Goal: Task Accomplishment & Management: Manage account settings

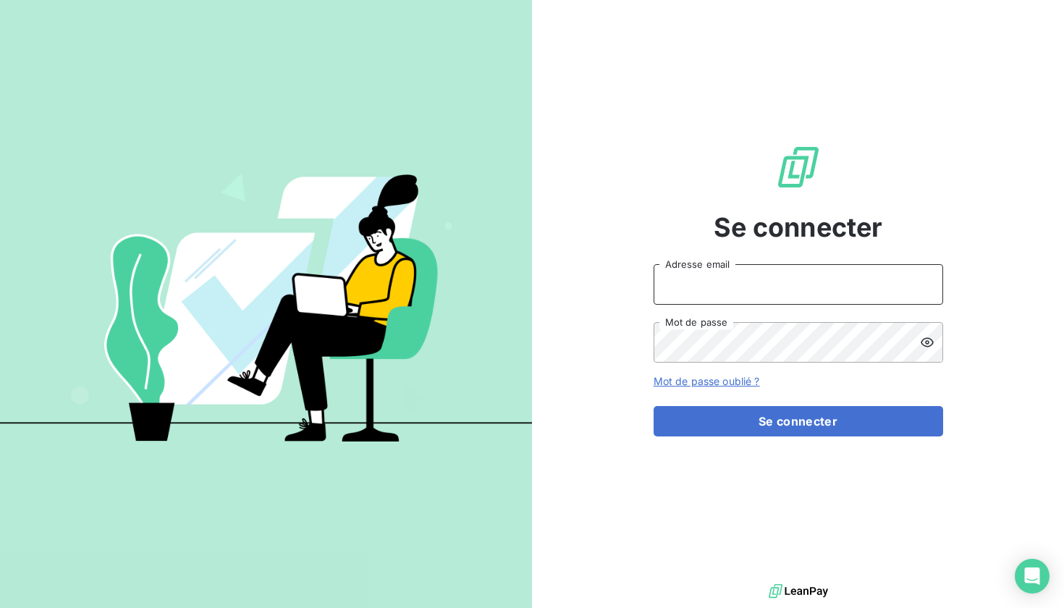
type input "[EMAIL_ADDRESS][PERSON_NAME][DOMAIN_NAME]"
click at [798, 421] on button "Se connecter" at bounding box center [799, 421] width 290 height 30
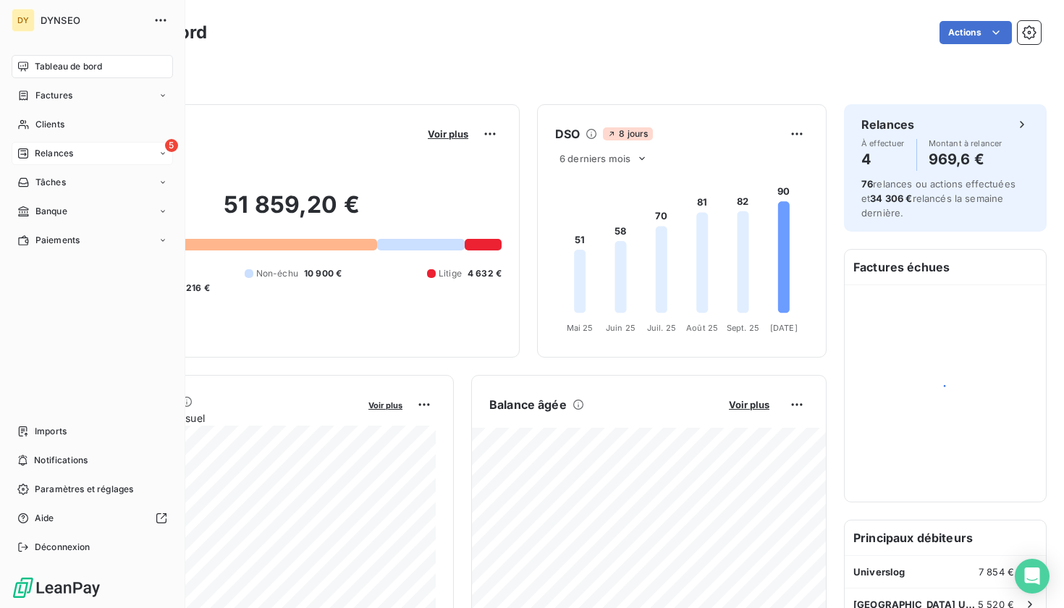
click at [34, 153] on div "Relances" at bounding box center [45, 153] width 56 height 13
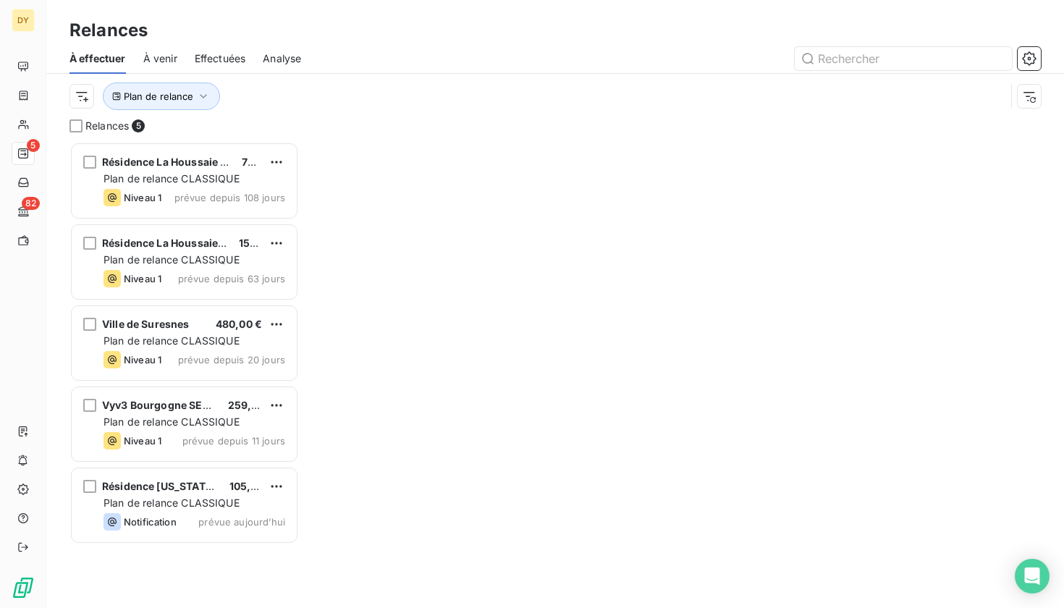
scroll to position [1, 1]
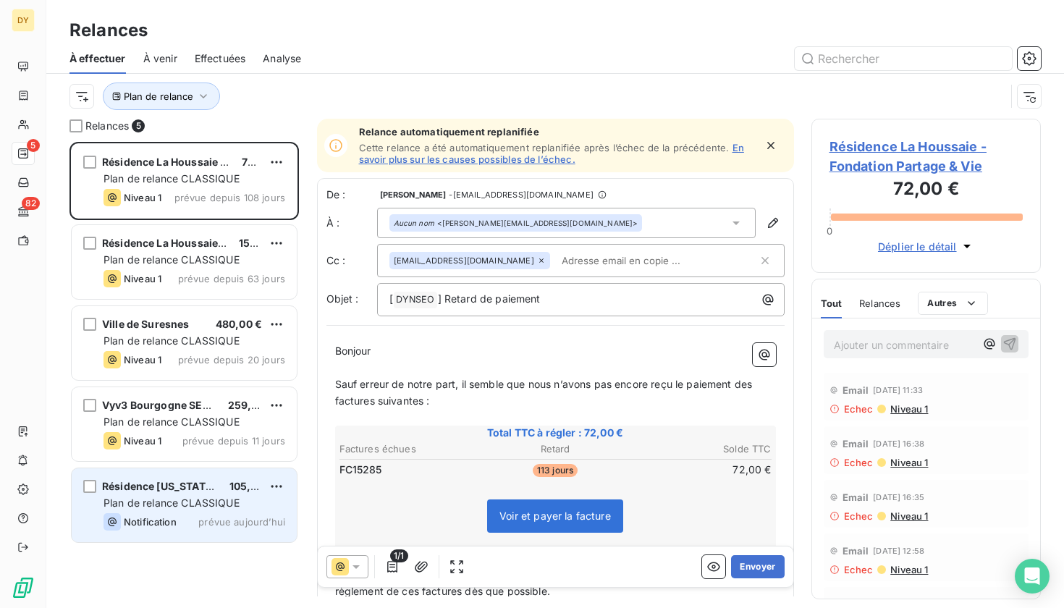
click at [196, 489] on span "Résidence [US_STATE] Clamart" at bounding box center [180, 486] width 156 height 12
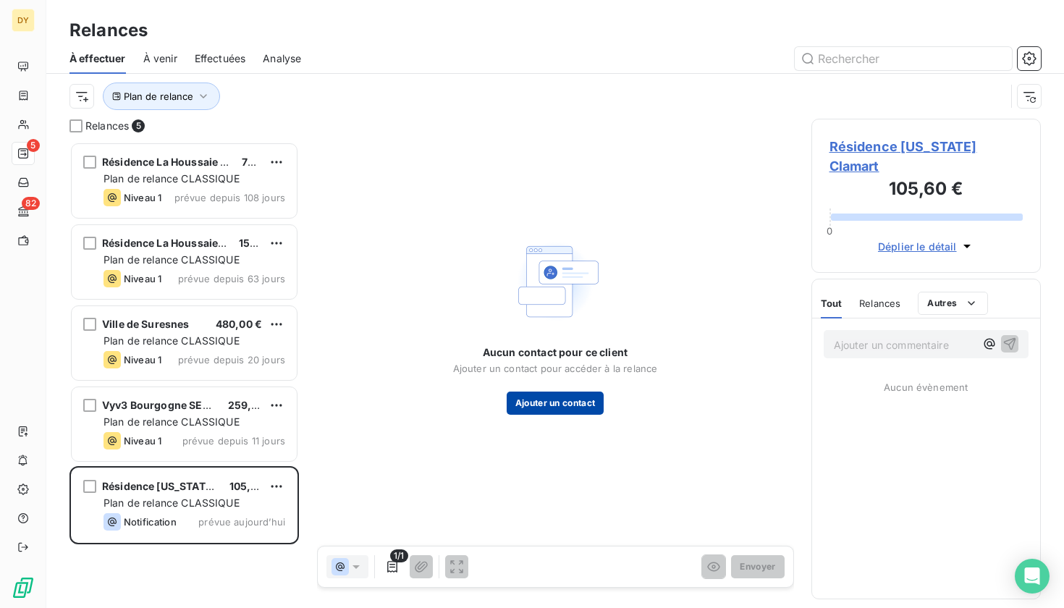
click at [571, 408] on button "Ajouter un contact" at bounding box center [556, 403] width 98 height 23
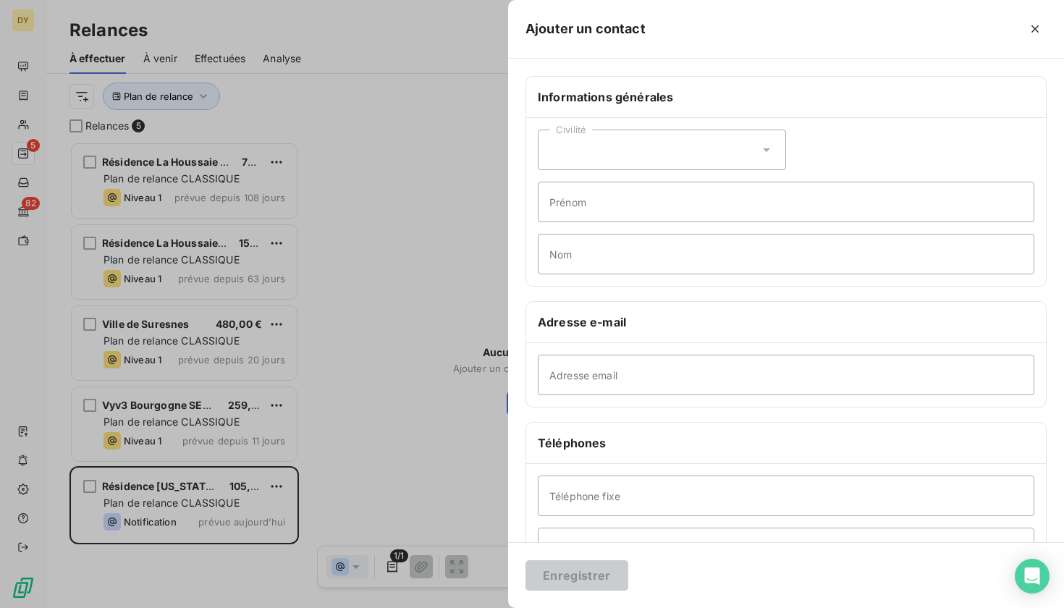
click at [386, 355] on div at bounding box center [532, 304] width 1064 height 608
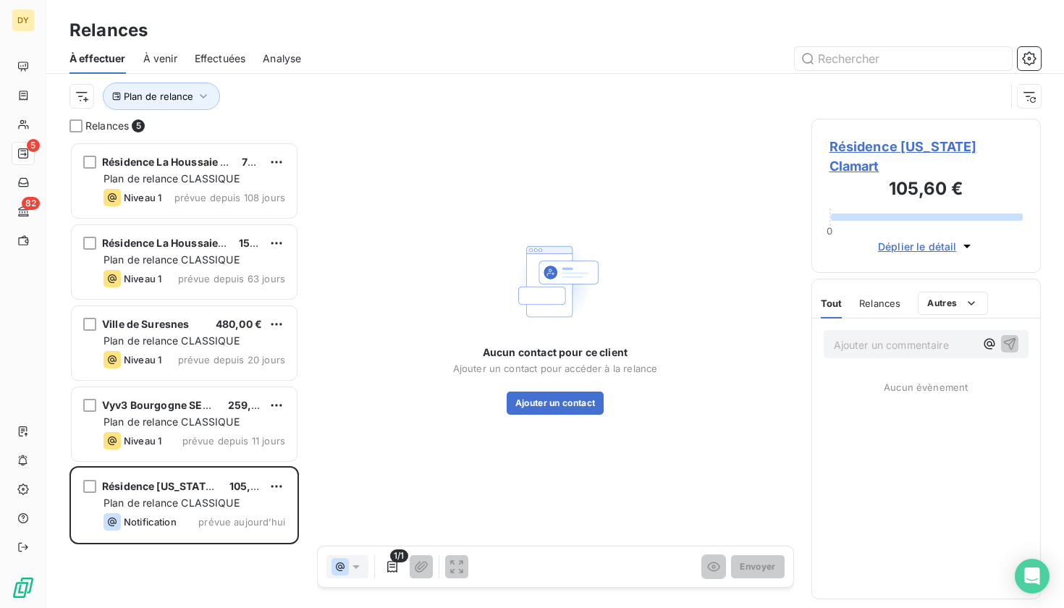
click at [903, 147] on span "Résidence [US_STATE] Clamart" at bounding box center [927, 156] width 194 height 39
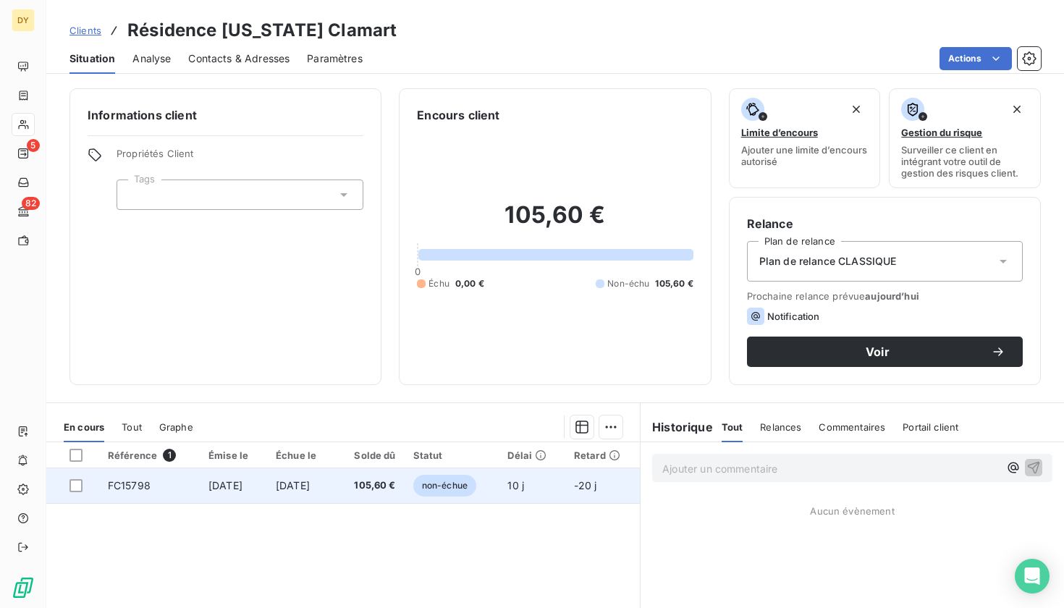
click at [335, 501] on td "[DATE]" at bounding box center [301, 485] width 68 height 35
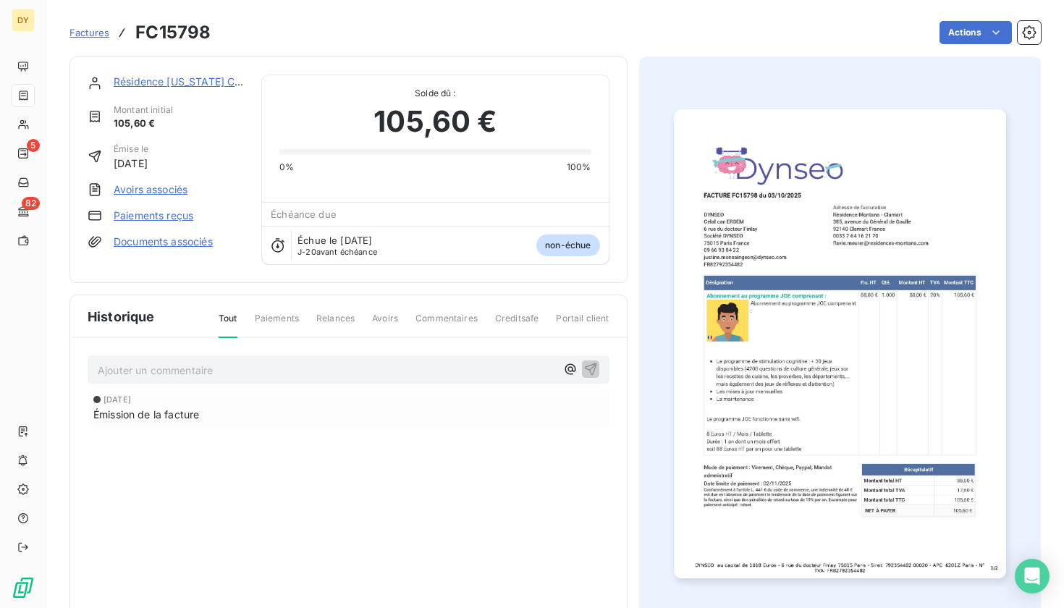
drag, startPoint x: 834, startPoint y: 237, endPoint x: 843, endPoint y: 237, distance: 8.7
click at [175, 78] on link "Résidence [US_STATE] Clamart" at bounding box center [189, 81] width 151 height 12
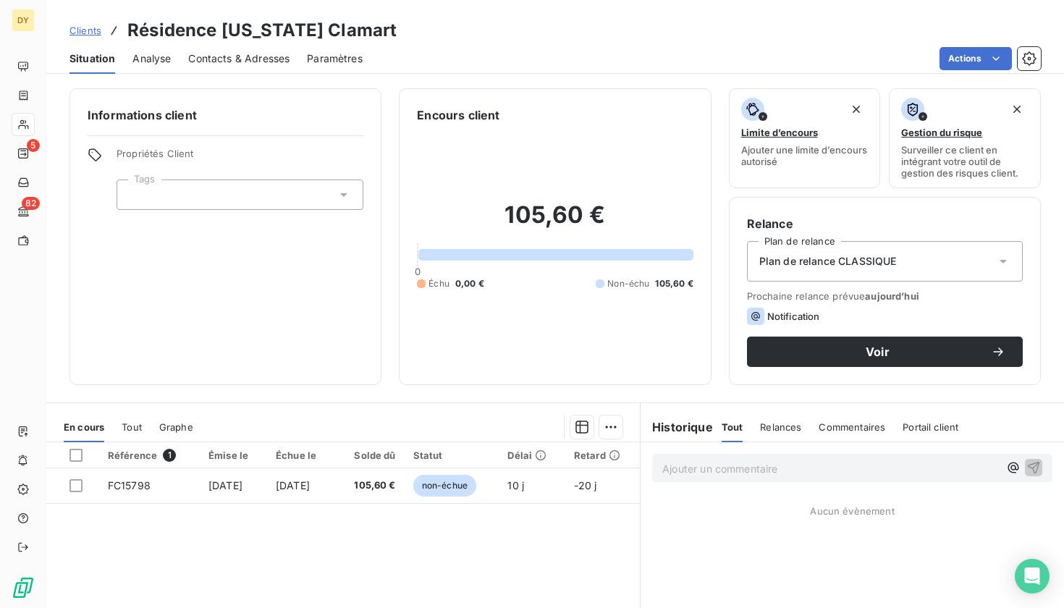
click at [257, 58] on span "Contacts & Adresses" at bounding box center [238, 58] width 101 height 14
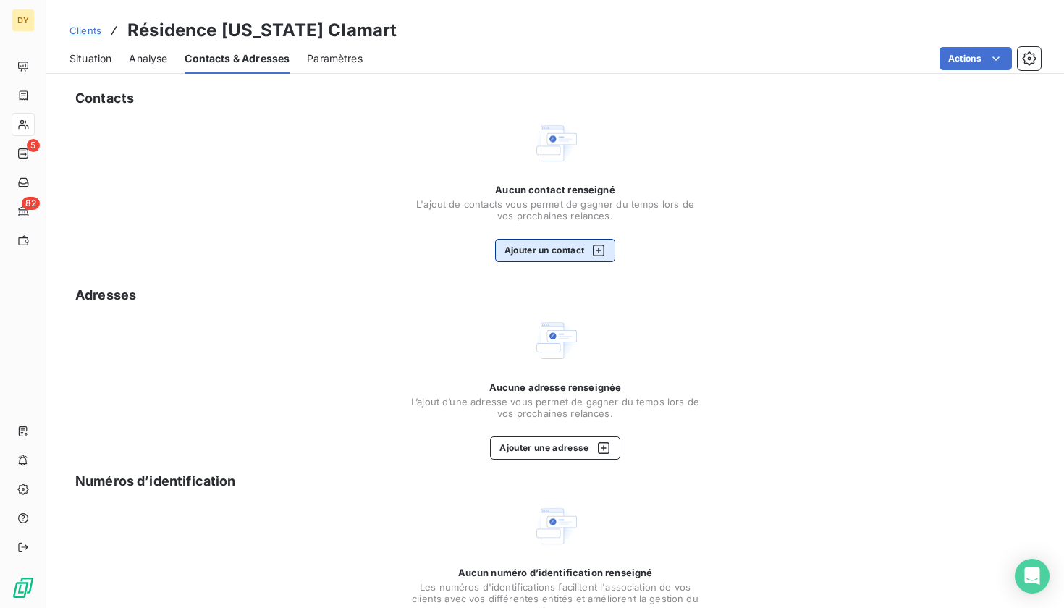
click at [583, 253] on button "Ajouter un contact" at bounding box center [555, 250] width 121 height 23
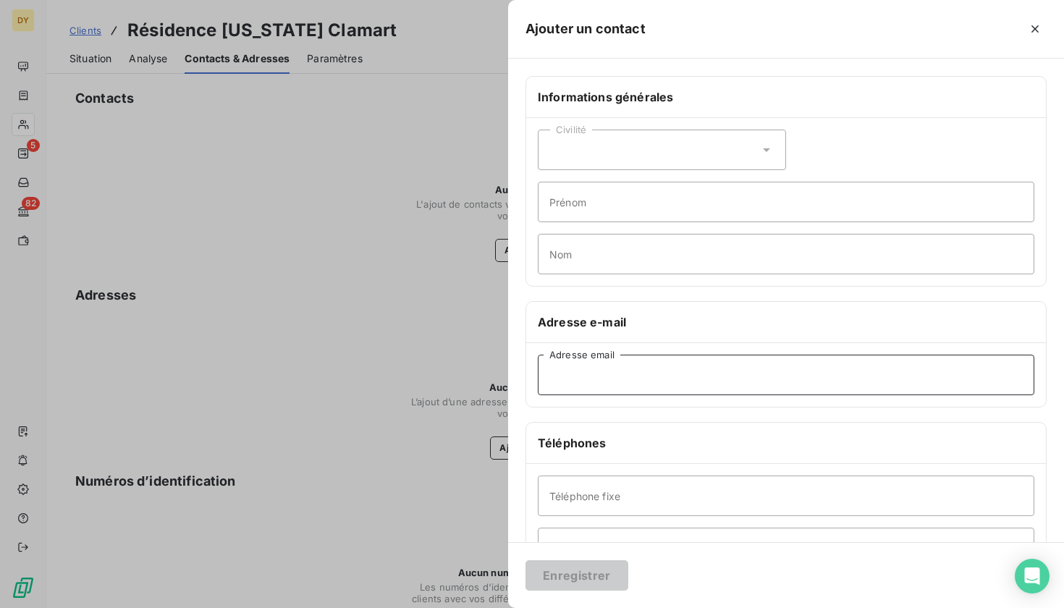
paste input "[EMAIL_ADDRESS][DOMAIN_NAME][US_STATE]"
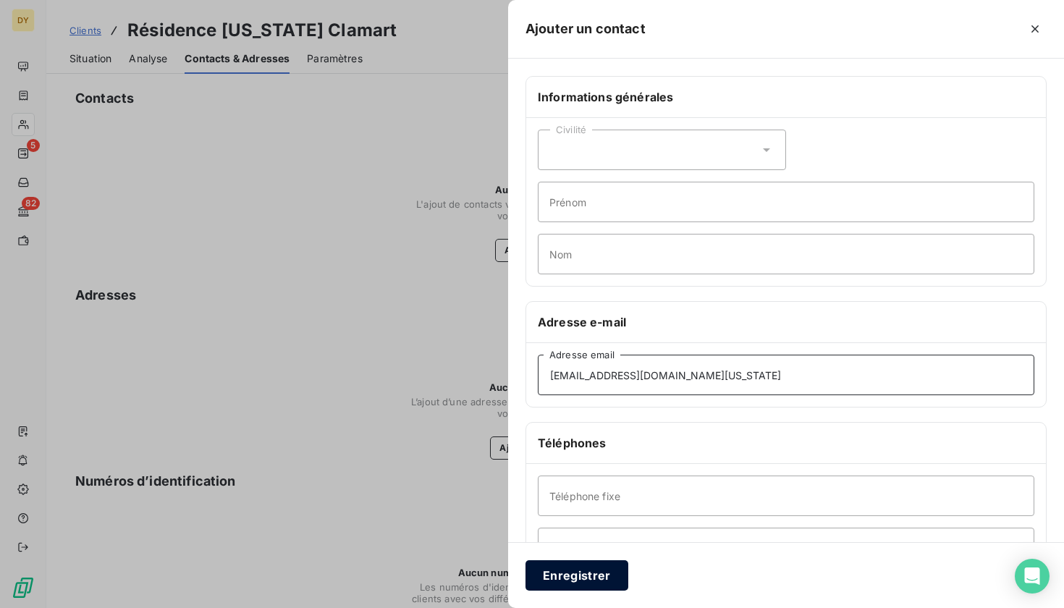
type input "[EMAIL_ADDRESS][DOMAIN_NAME][US_STATE]"
click at [561, 575] on button "Enregistrer" at bounding box center [577, 575] width 103 height 30
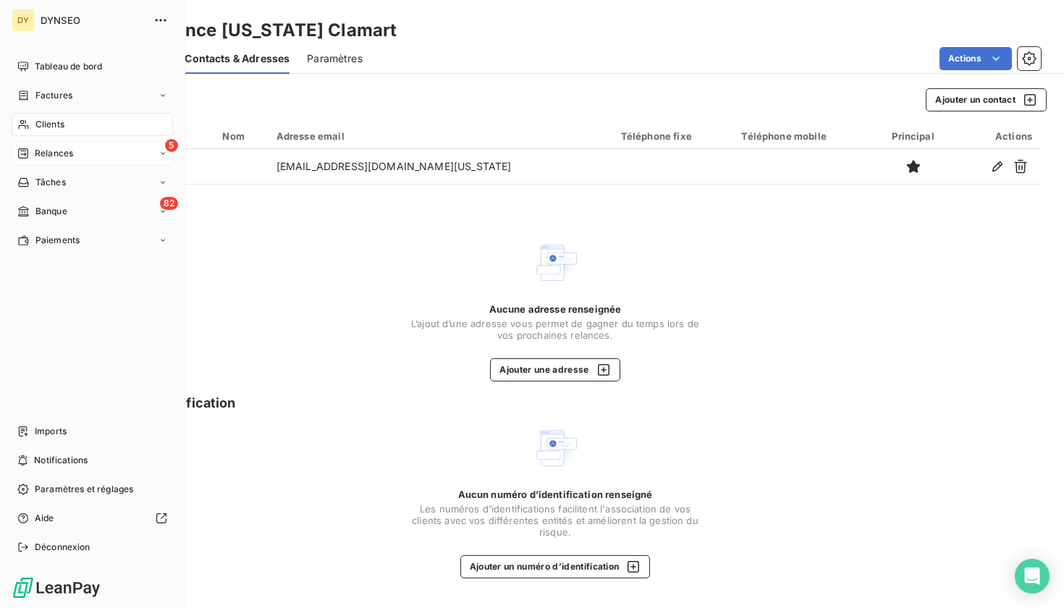
click at [36, 153] on span "Relances" at bounding box center [54, 153] width 38 height 13
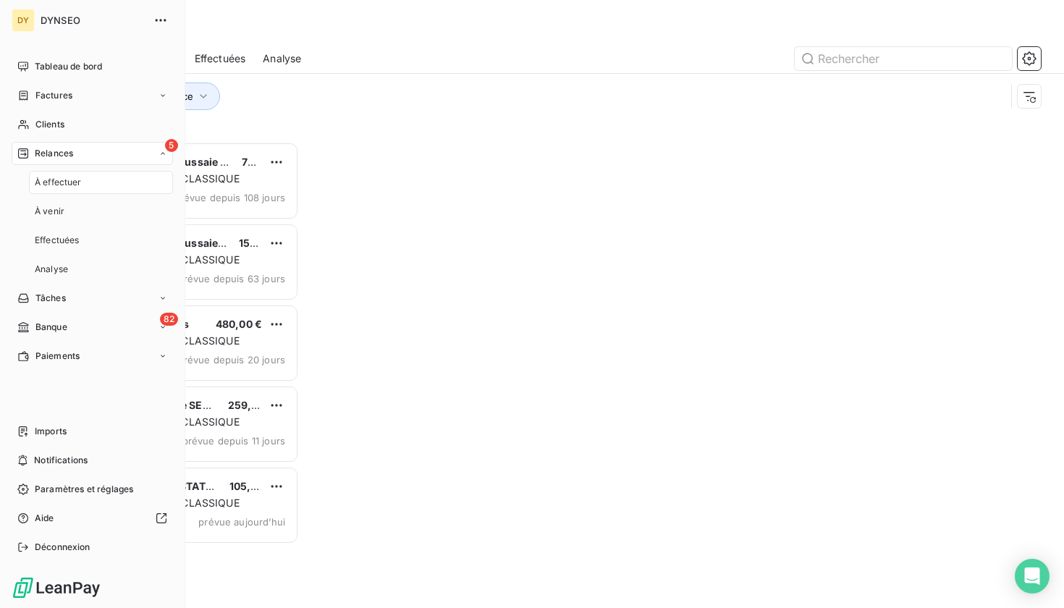
scroll to position [466, 230]
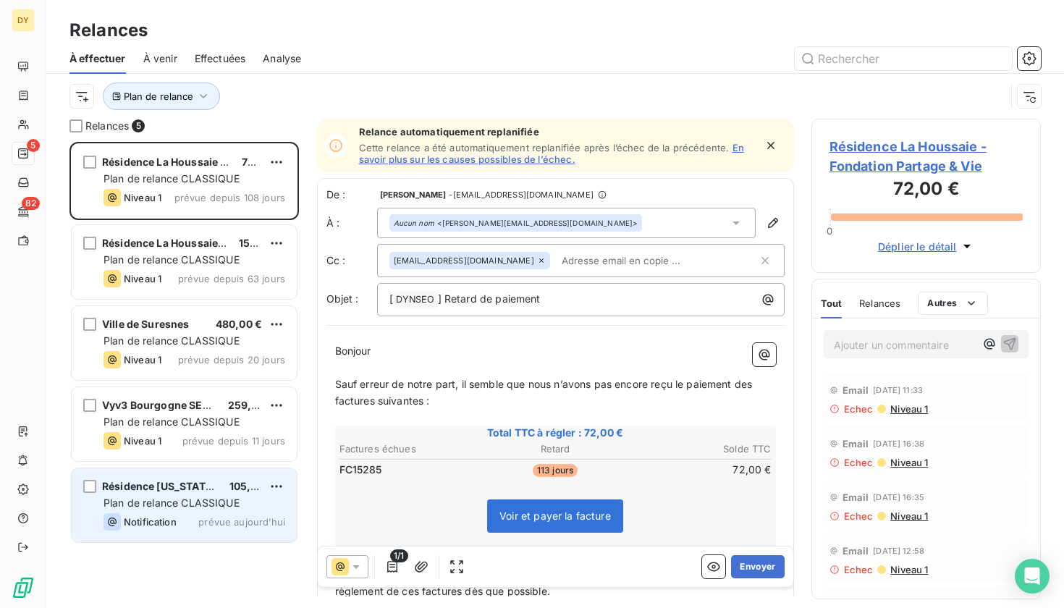
click at [195, 510] on div "Résidence [US_STATE] Clamart 105,60 € Plan de relance CLASSIQUE Notification pr…" at bounding box center [184, 505] width 225 height 74
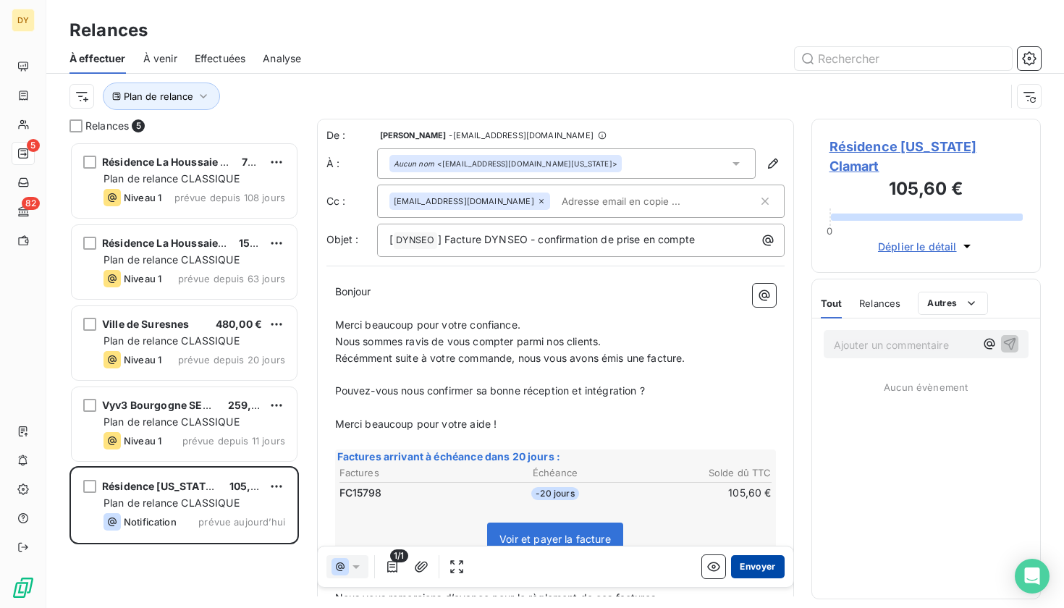
click at [753, 561] on button "Envoyer" at bounding box center [757, 566] width 53 height 23
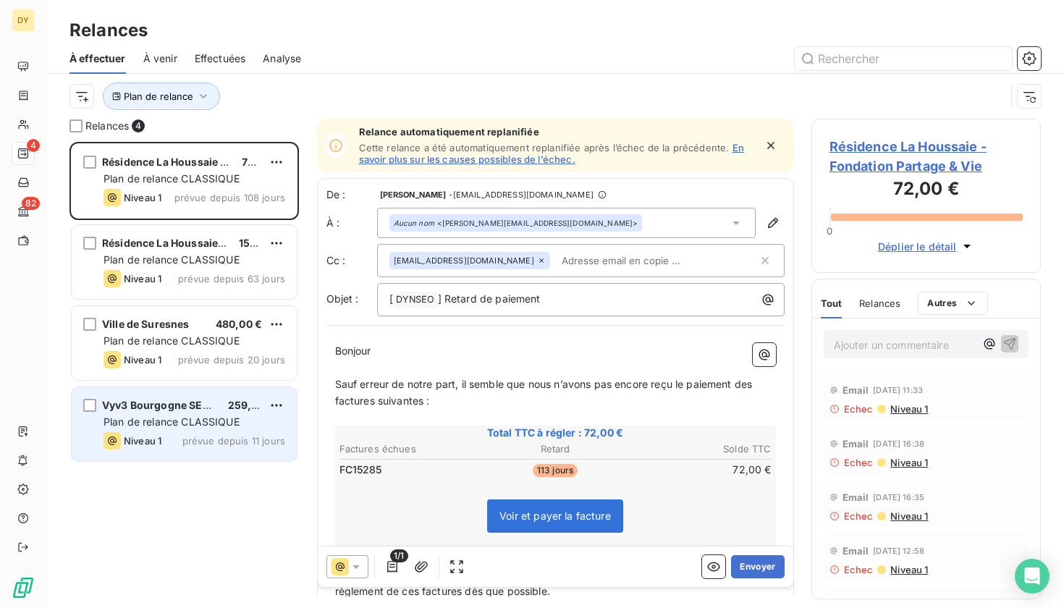
click at [148, 447] on div "Niveau 1" at bounding box center [133, 440] width 58 height 17
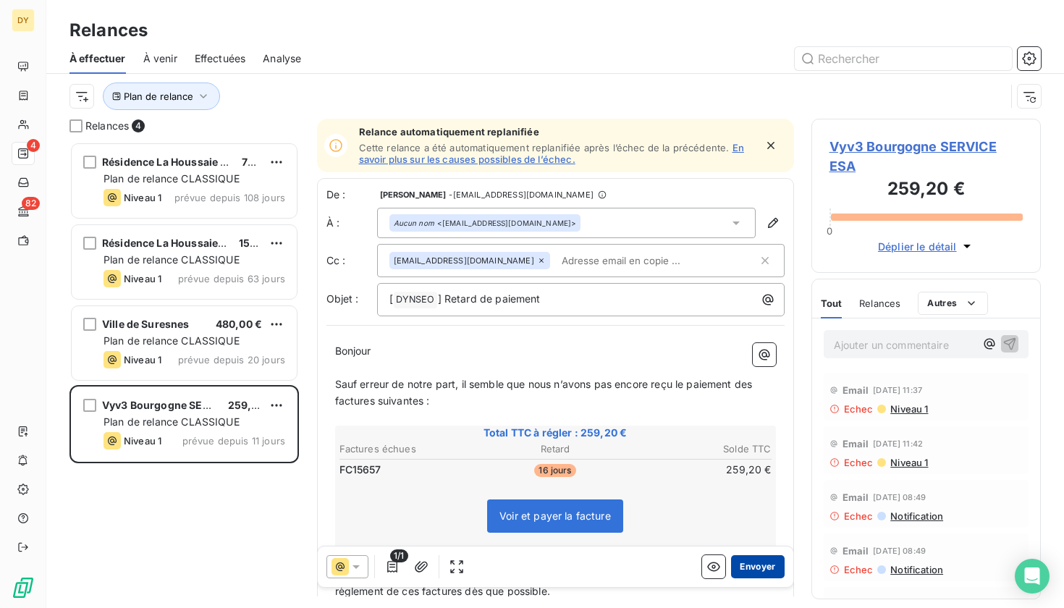
click at [757, 571] on button "Envoyer" at bounding box center [757, 566] width 53 height 23
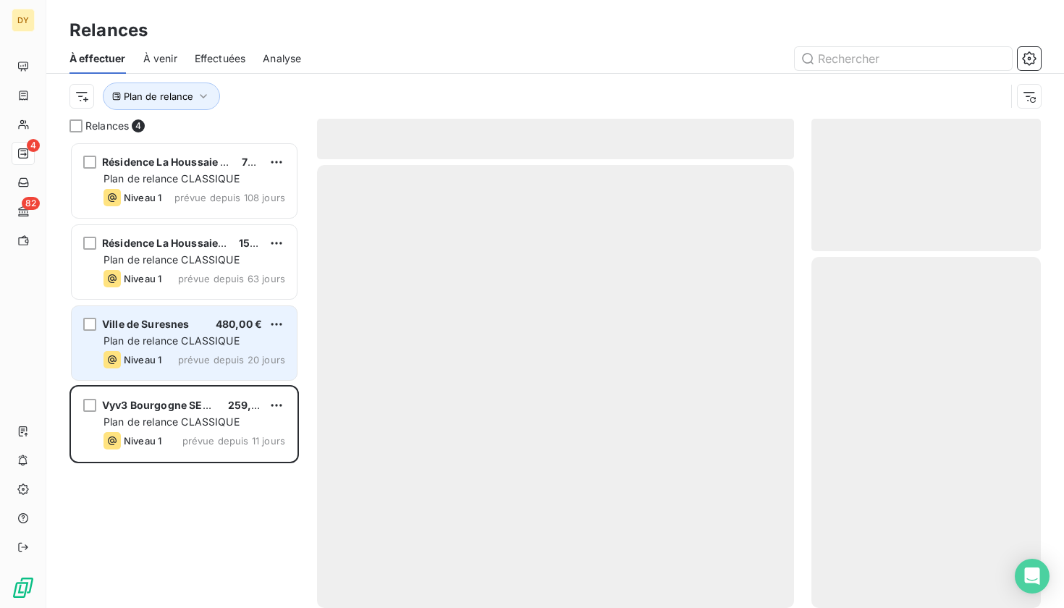
click at [158, 345] on span "Plan de relance CLASSIQUE" at bounding box center [172, 340] width 136 height 12
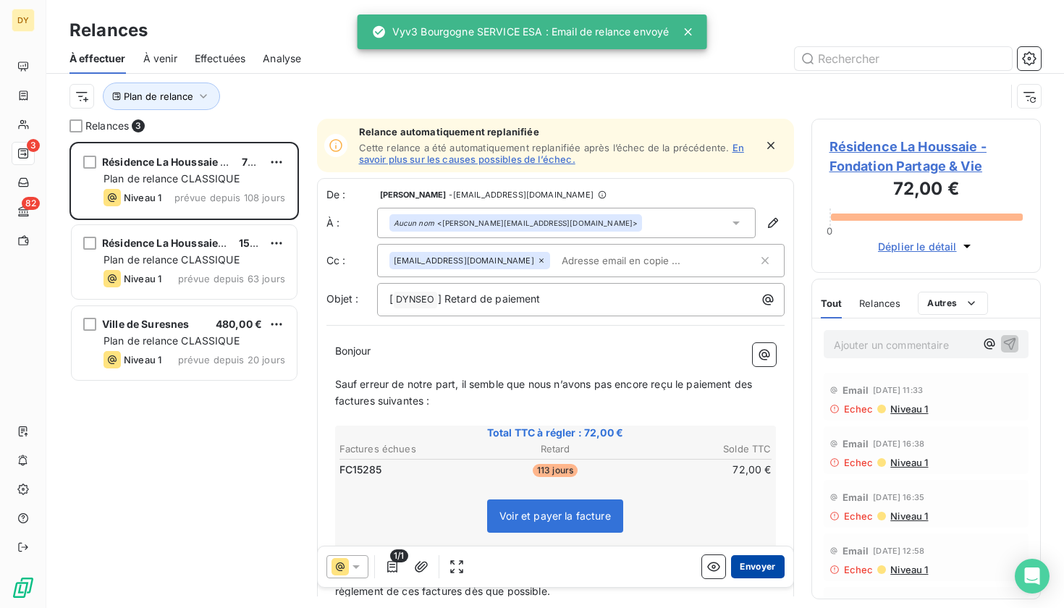
click at [759, 569] on button "Envoyer" at bounding box center [757, 566] width 53 height 23
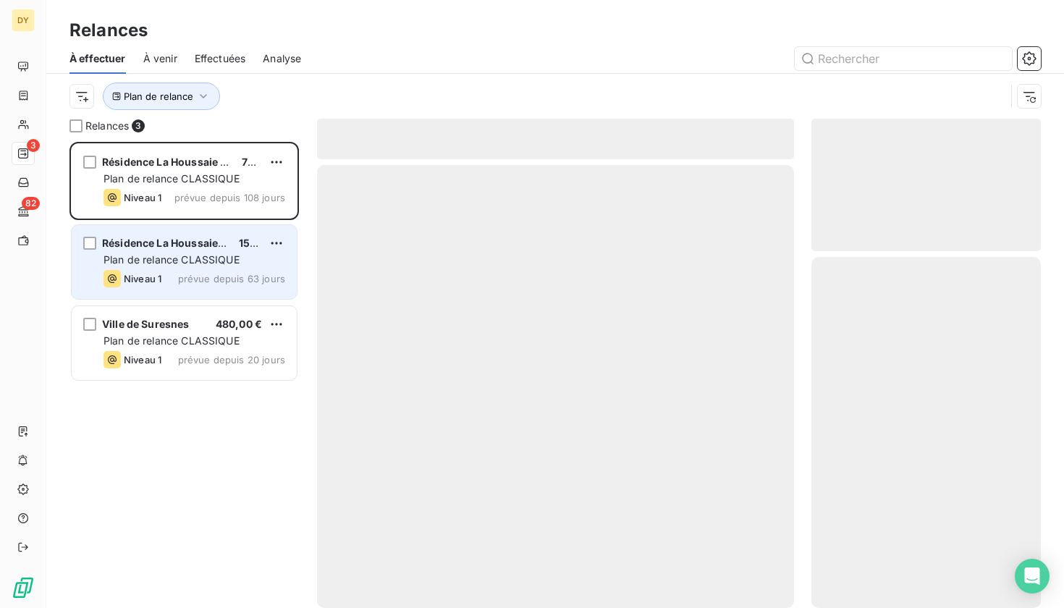
click at [156, 277] on span "Niveau 1" at bounding box center [143, 279] width 38 height 12
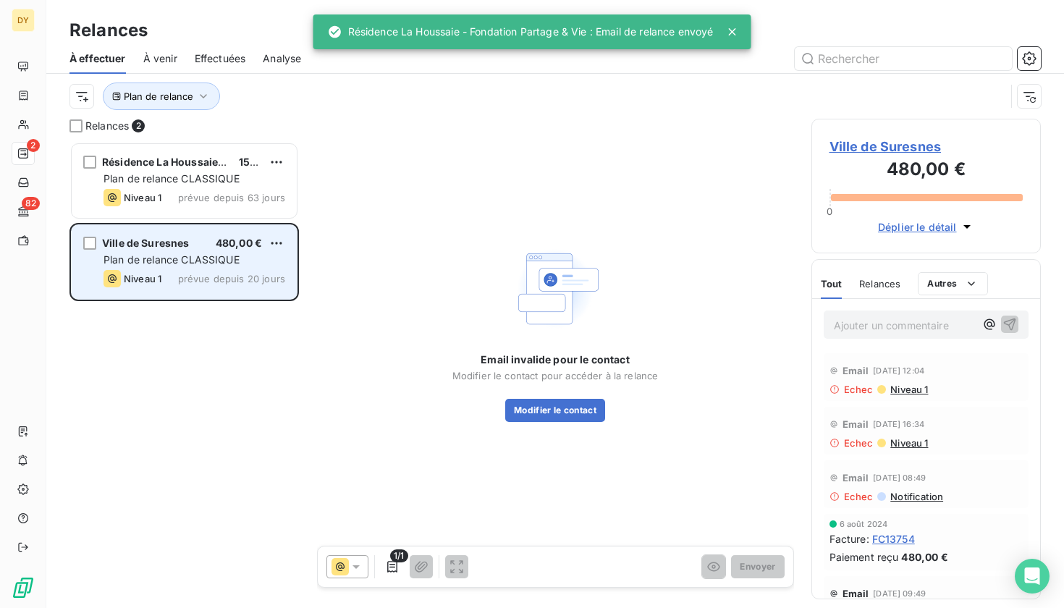
click at [195, 233] on div "Ville de Suresnes 480,00 € Plan de relance CLASSIQUE Niveau 1 prévue depuis 20 …" at bounding box center [184, 262] width 225 height 74
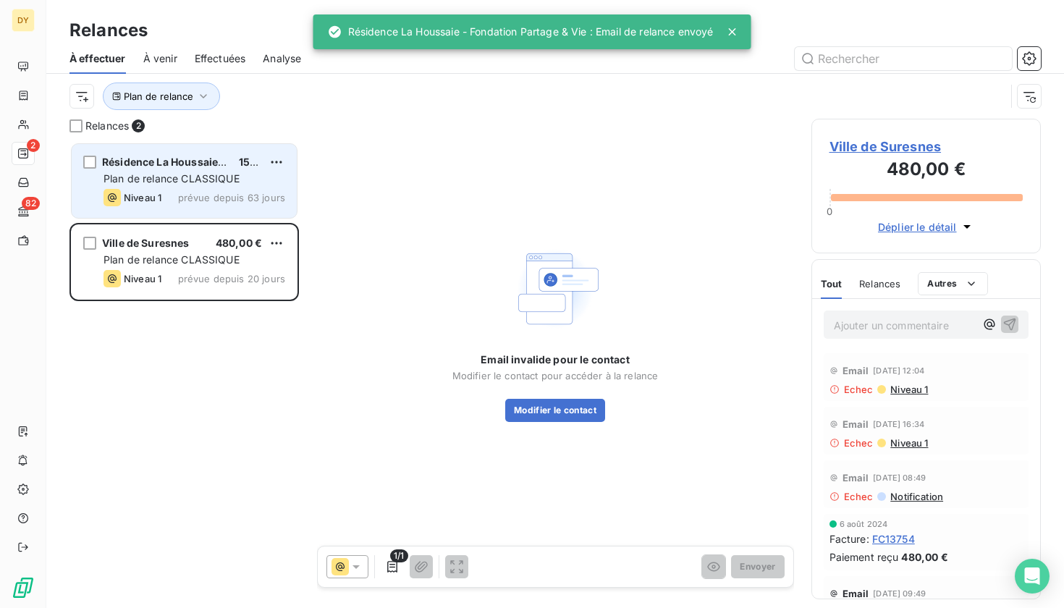
click at [195, 185] on div "Plan de relance CLASSIQUE" at bounding box center [195, 179] width 182 height 14
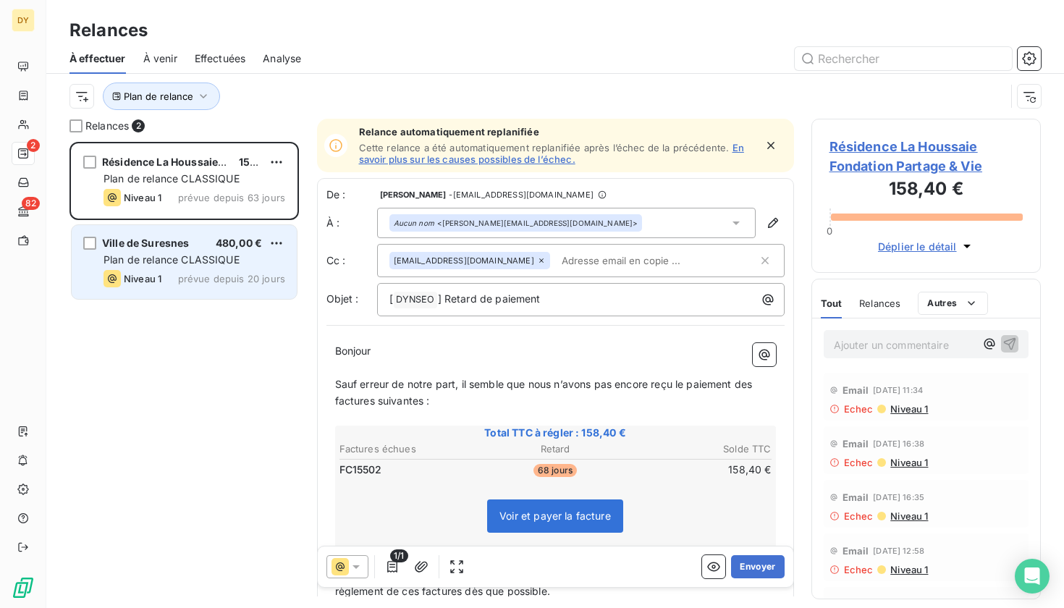
click at [201, 269] on div "Ville de Suresnes 480,00 € Plan de relance CLASSIQUE Niveau 1 prévue depuis 20 …" at bounding box center [184, 262] width 225 height 74
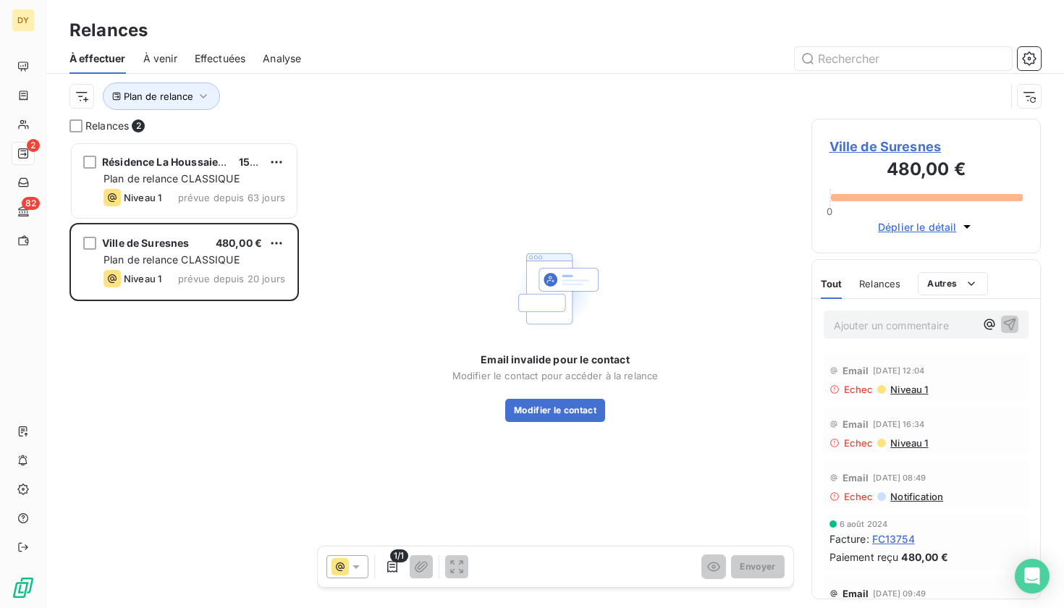
click at [906, 147] on span "Ville de Suresnes" at bounding box center [927, 147] width 194 height 20
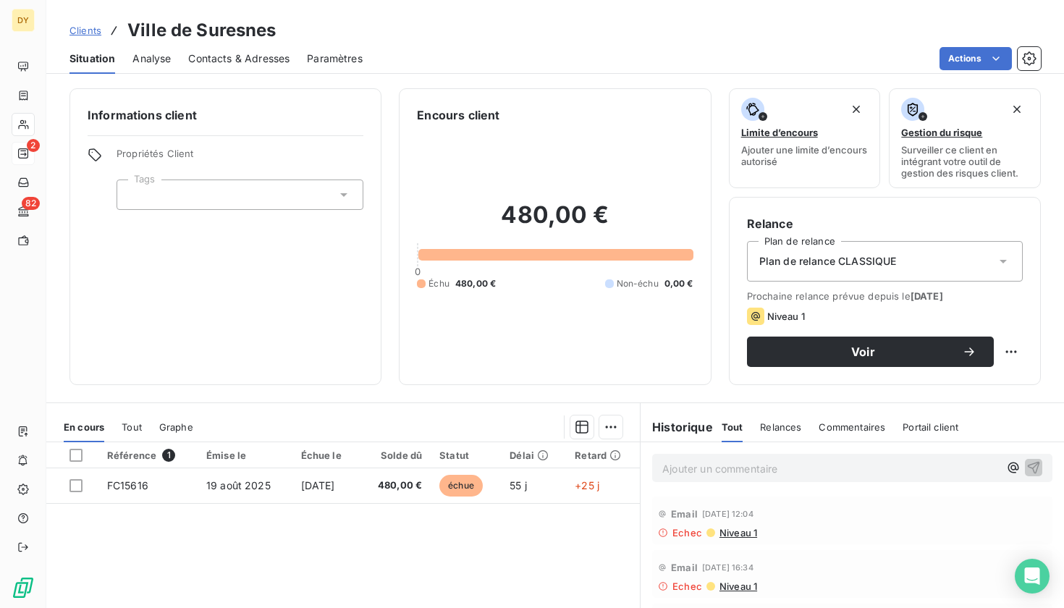
click at [235, 64] on span "Contacts & Adresses" at bounding box center [238, 58] width 101 height 14
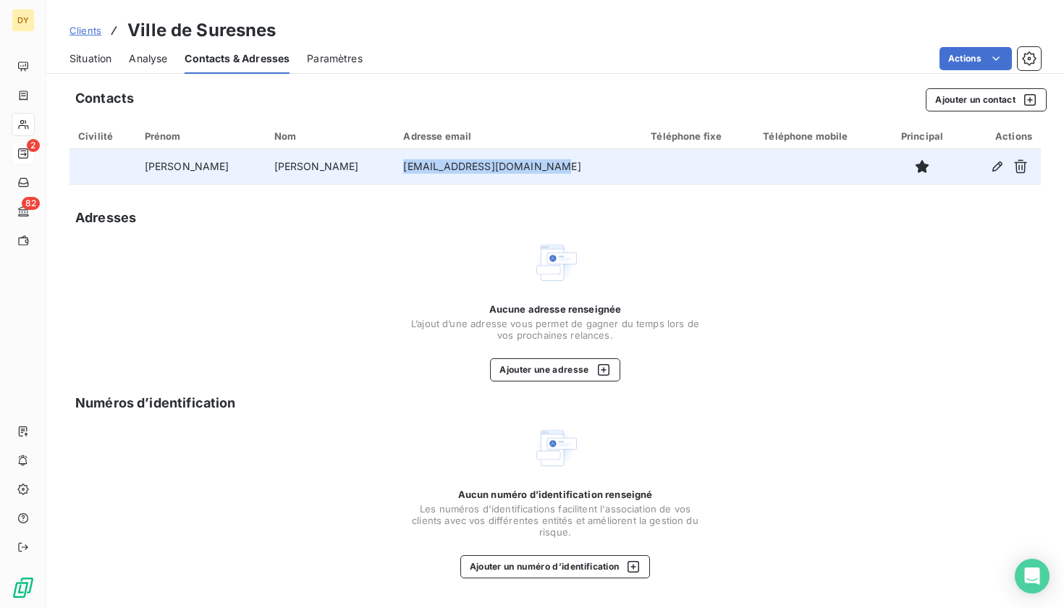
drag, startPoint x: 470, startPoint y: 161, endPoint x: 334, endPoint y: 157, distance: 136.9
click at [394, 157] on td "[EMAIL_ADDRESS][DOMAIN_NAME]" at bounding box center [518, 166] width 248 height 35
copy td "[EMAIL_ADDRESS][DOMAIN_NAME]"
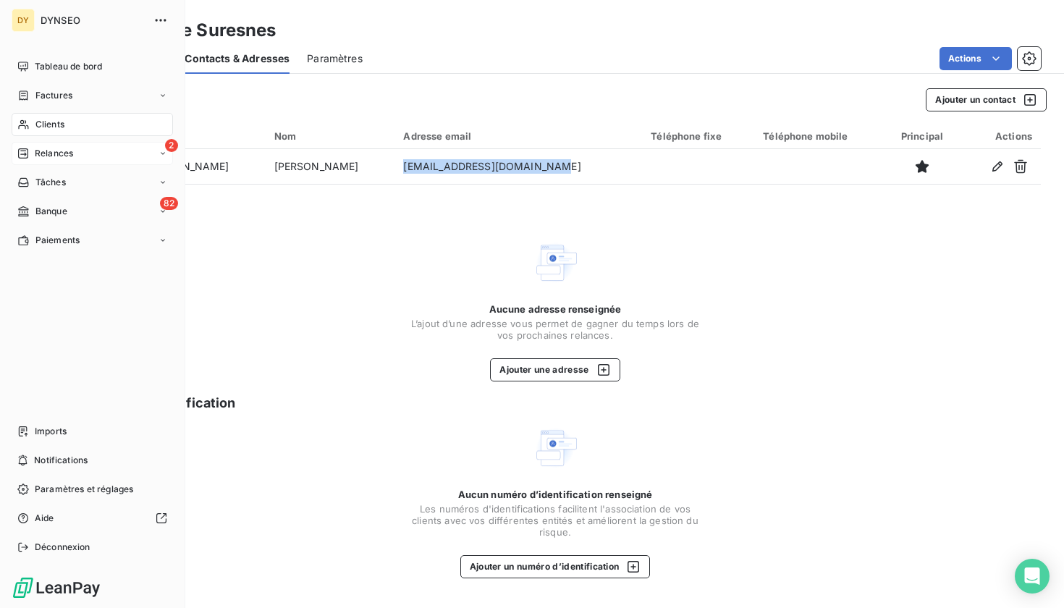
click at [77, 148] on div "2 Relances" at bounding box center [92, 153] width 161 height 23
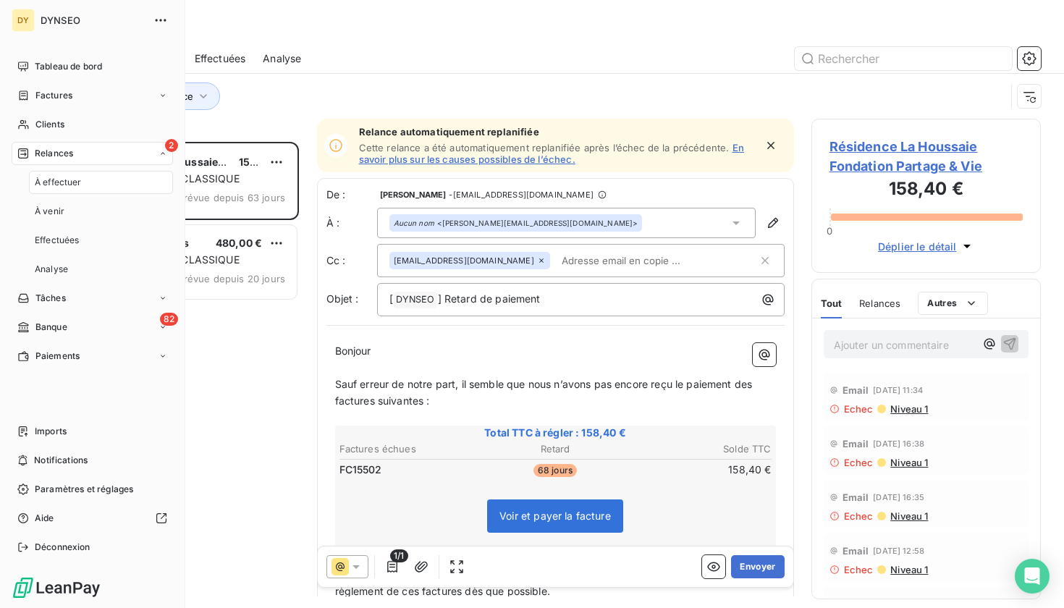
scroll to position [466, 230]
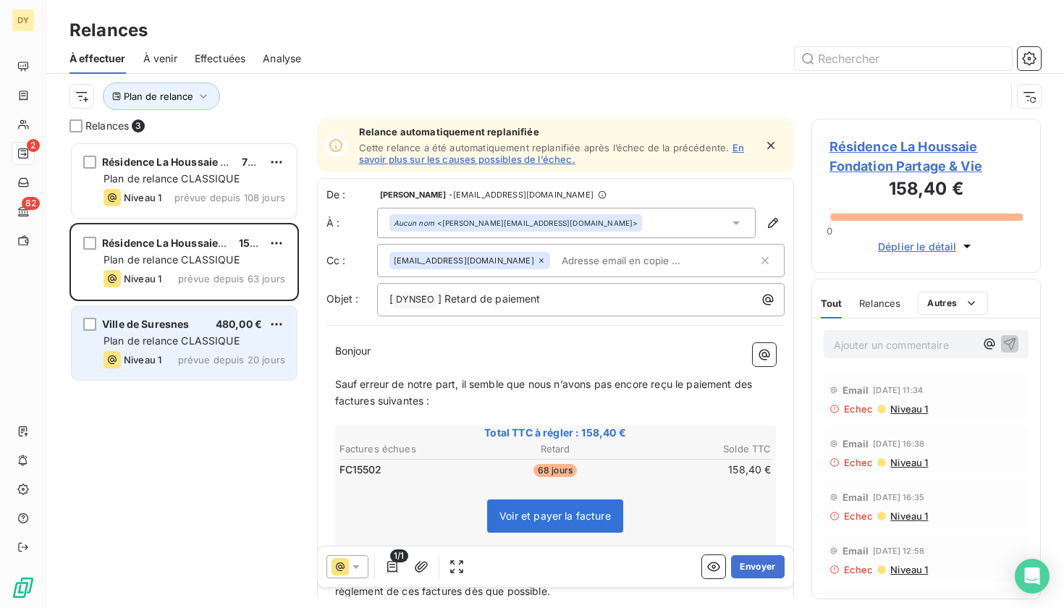
click at [208, 337] on span "Plan de relance CLASSIQUE" at bounding box center [172, 340] width 136 height 12
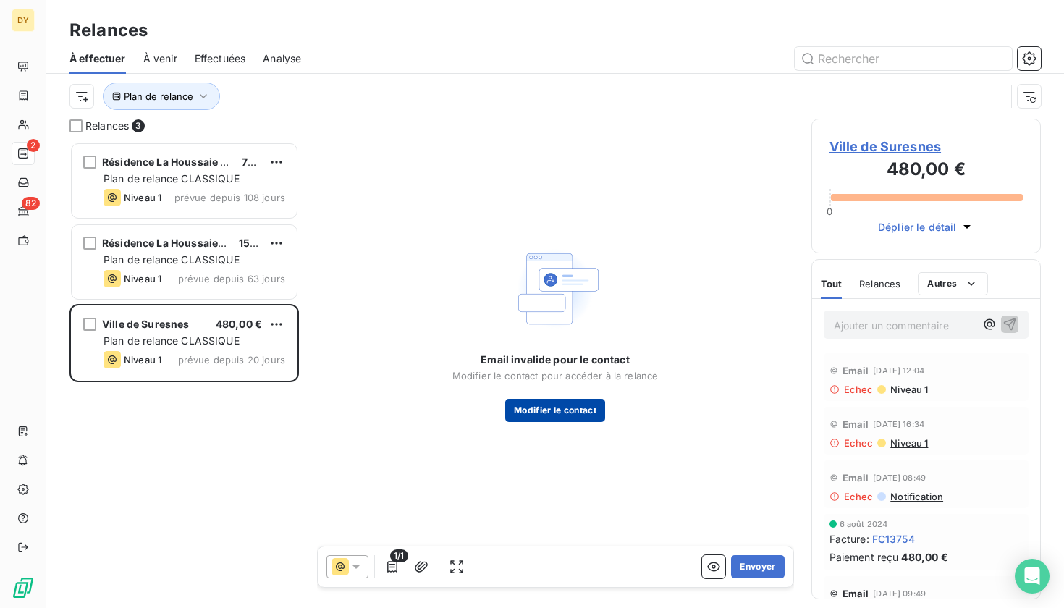
click at [544, 404] on button "Modifier le contact" at bounding box center [555, 410] width 100 height 23
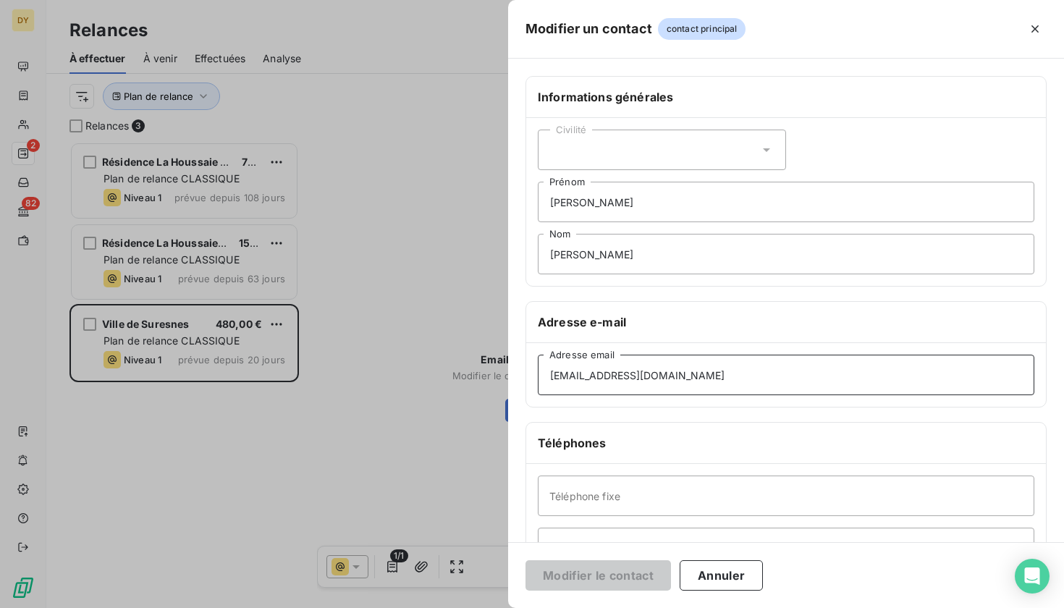
drag, startPoint x: 706, startPoint y: 377, endPoint x: 474, endPoint y: 377, distance: 231.6
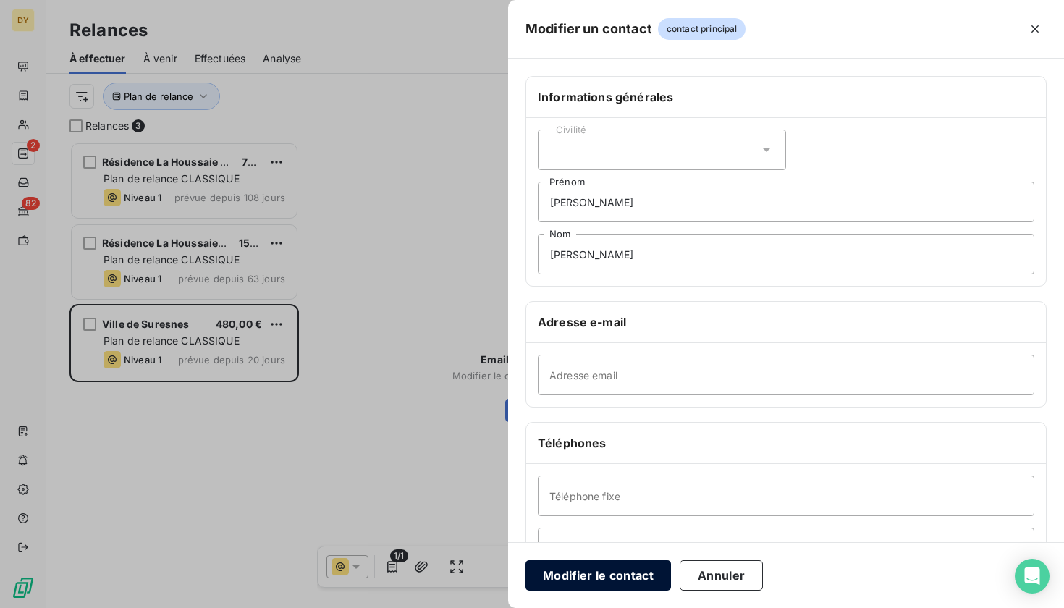
click at [597, 581] on button "Modifier le contact" at bounding box center [598, 575] width 145 height 30
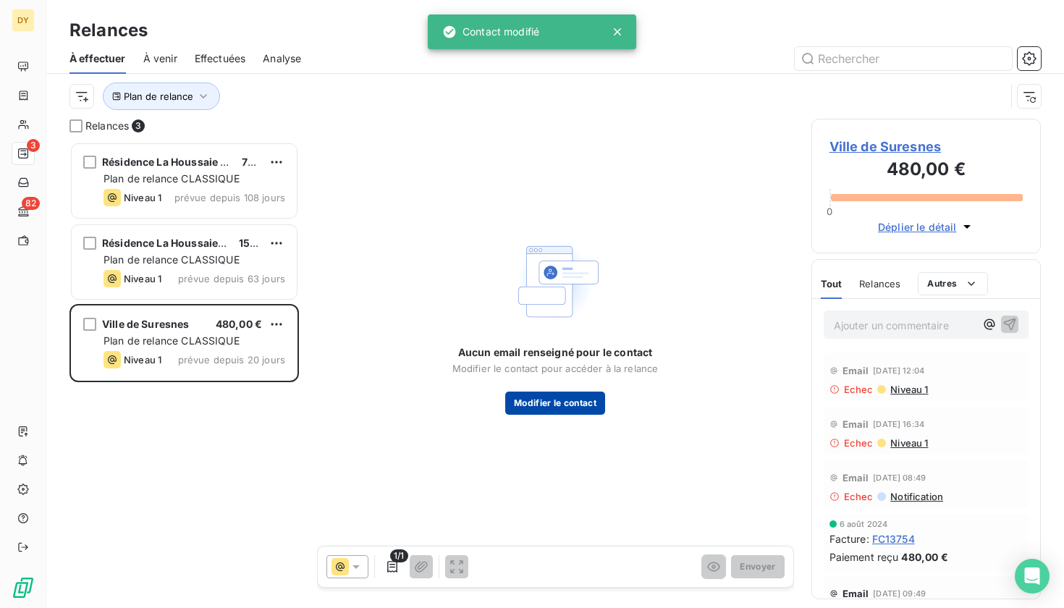
click at [558, 400] on button "Modifier le contact" at bounding box center [555, 403] width 100 height 23
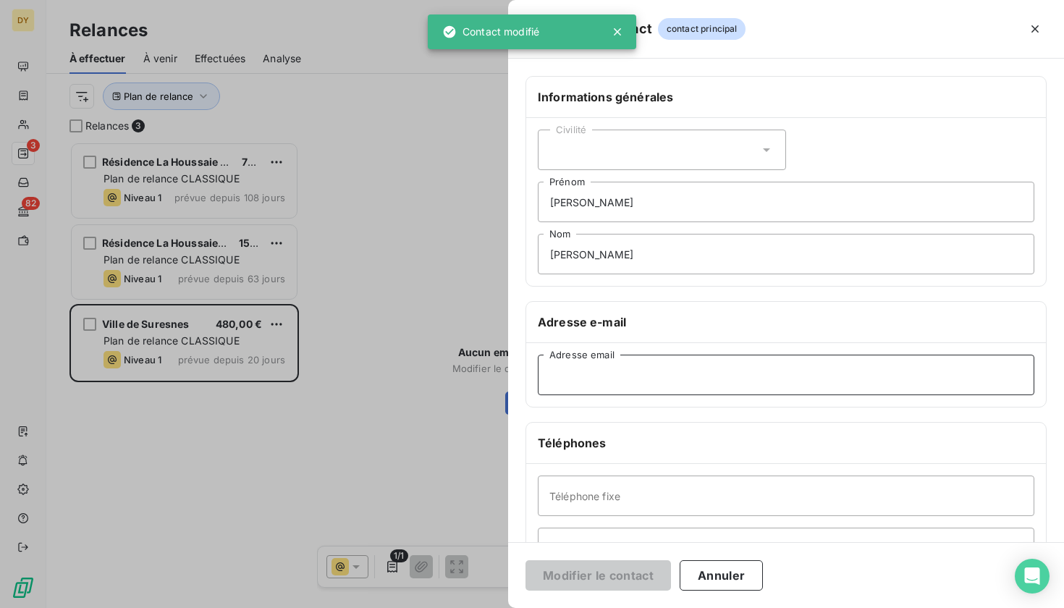
paste input "[EMAIL_ADDRESS][DOMAIN_NAME]"
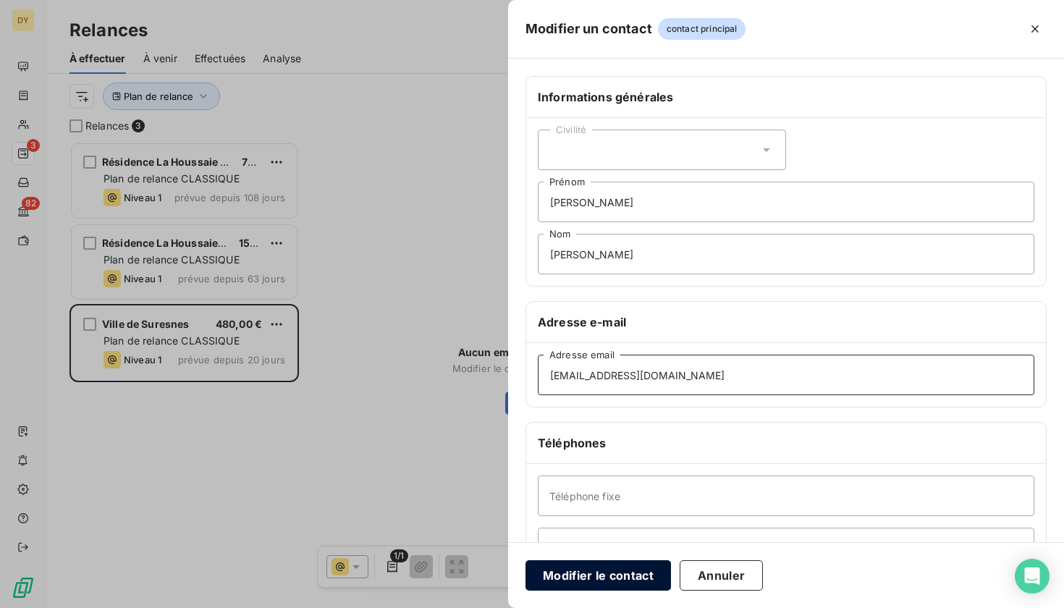
type input "[EMAIL_ADDRESS][DOMAIN_NAME]"
click at [617, 582] on button "Modifier le contact" at bounding box center [598, 575] width 145 height 30
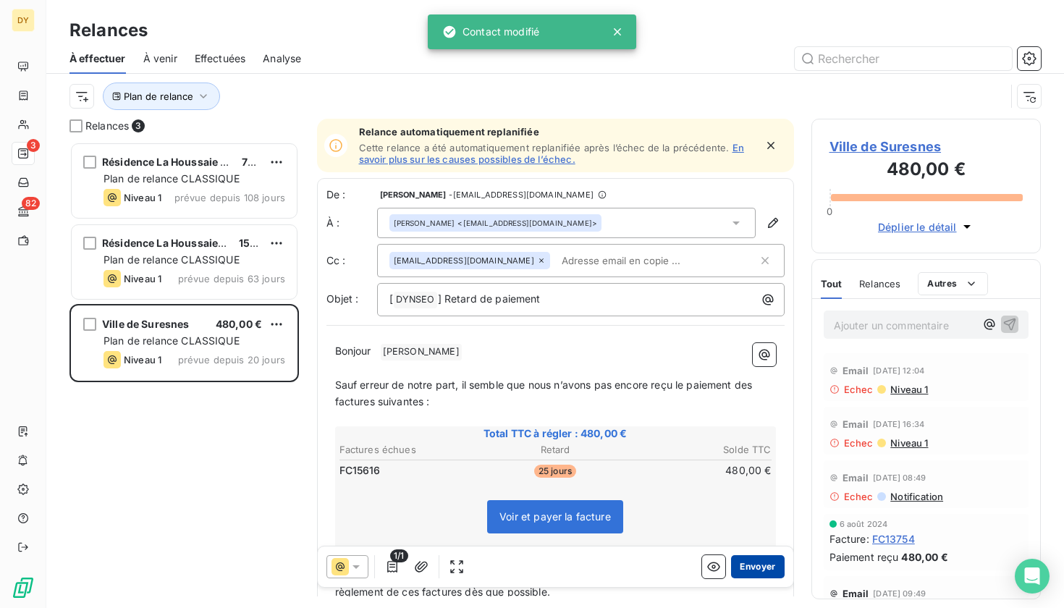
click at [740, 567] on button "Envoyer" at bounding box center [757, 566] width 53 height 23
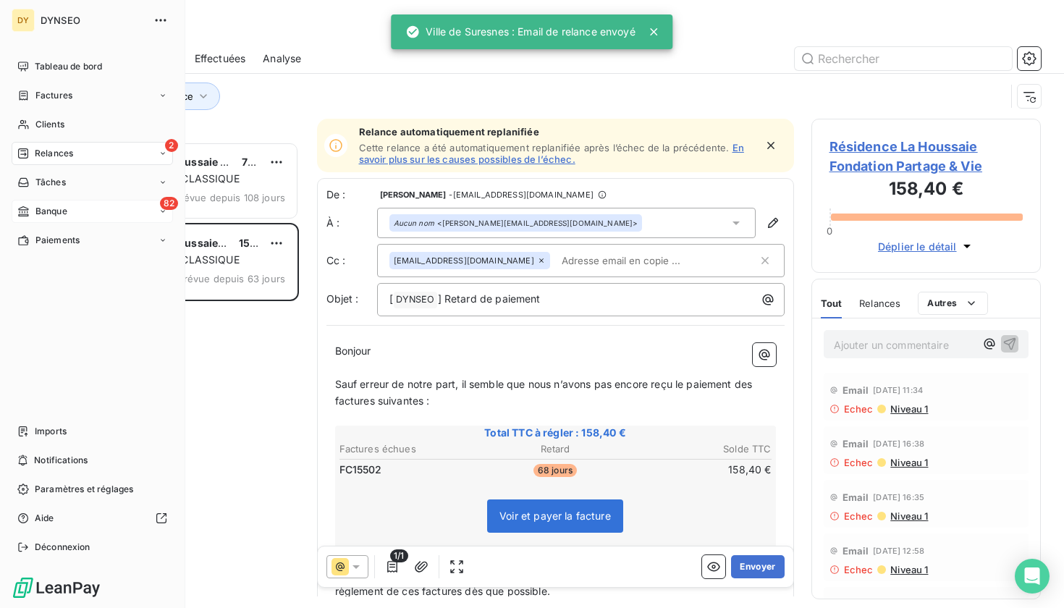
click at [73, 207] on div "82 Banque" at bounding box center [92, 211] width 161 height 23
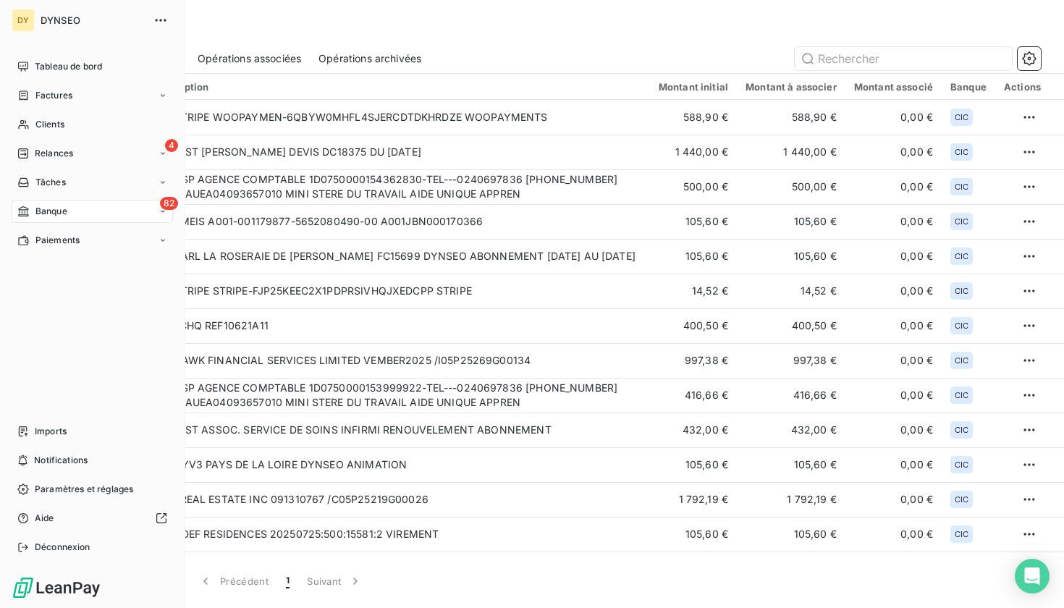
click at [73, 211] on div "82 Banque" at bounding box center [92, 211] width 161 height 23
click at [45, 331] on span "Paiements" at bounding box center [57, 327] width 44 height 13
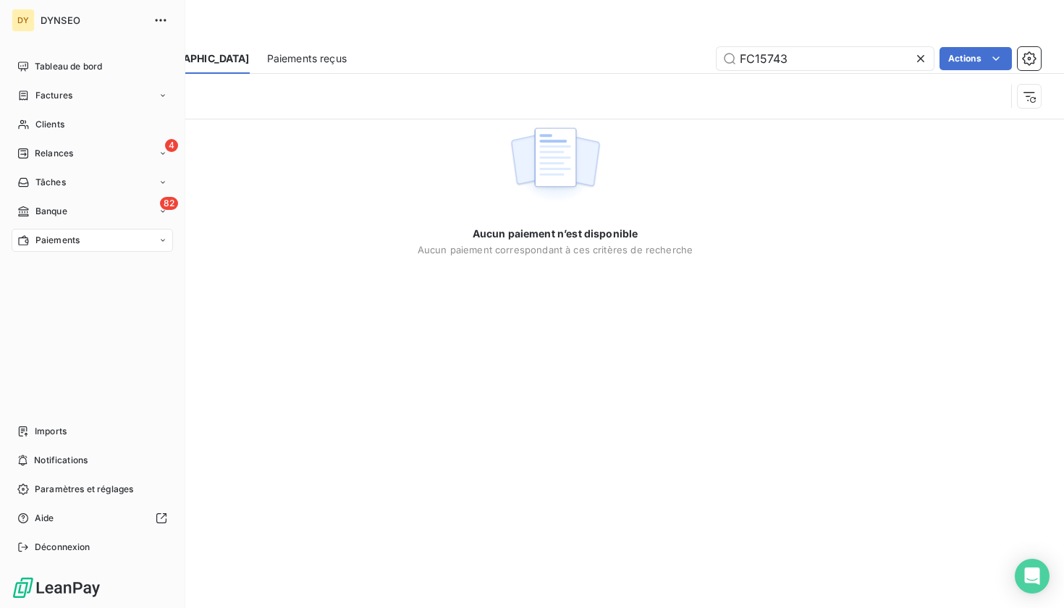
click at [56, 246] on span "Paiements" at bounding box center [57, 240] width 44 height 13
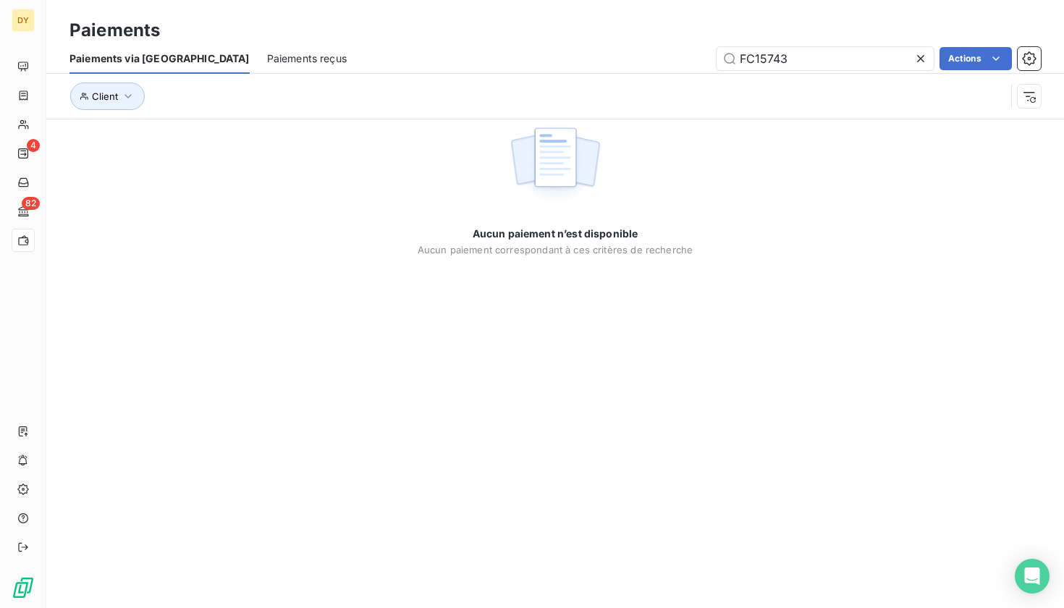
click at [267, 51] on span "Paiements reçus" at bounding box center [307, 58] width 80 height 14
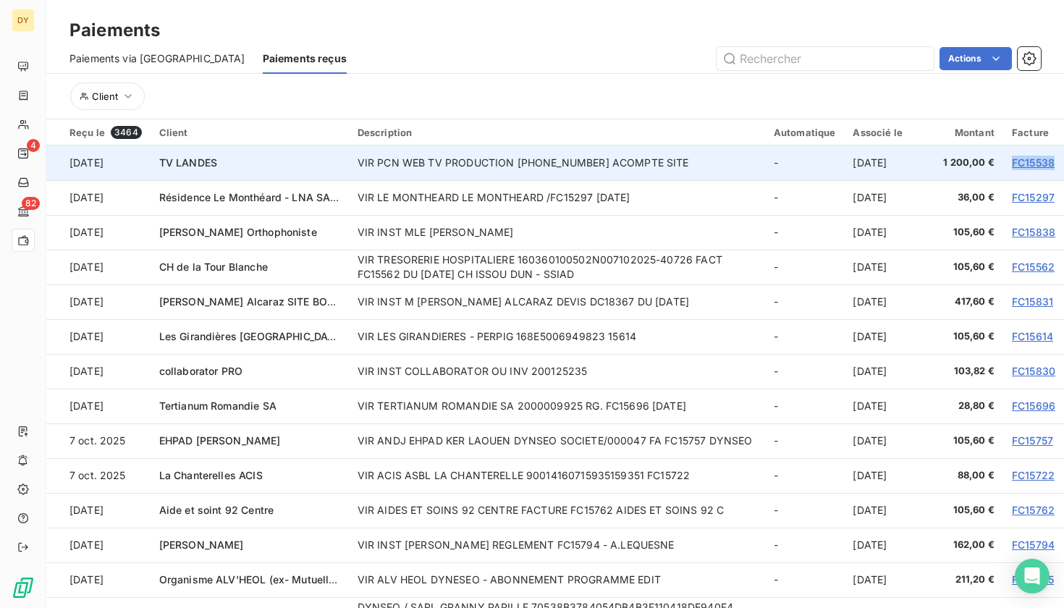
drag, startPoint x: 1004, startPoint y: 157, endPoint x: 1056, endPoint y: 159, distance: 52.1
click at [1057, 160] on td "FC15538" at bounding box center [1033, 162] width 61 height 35
copy link "FC15538"
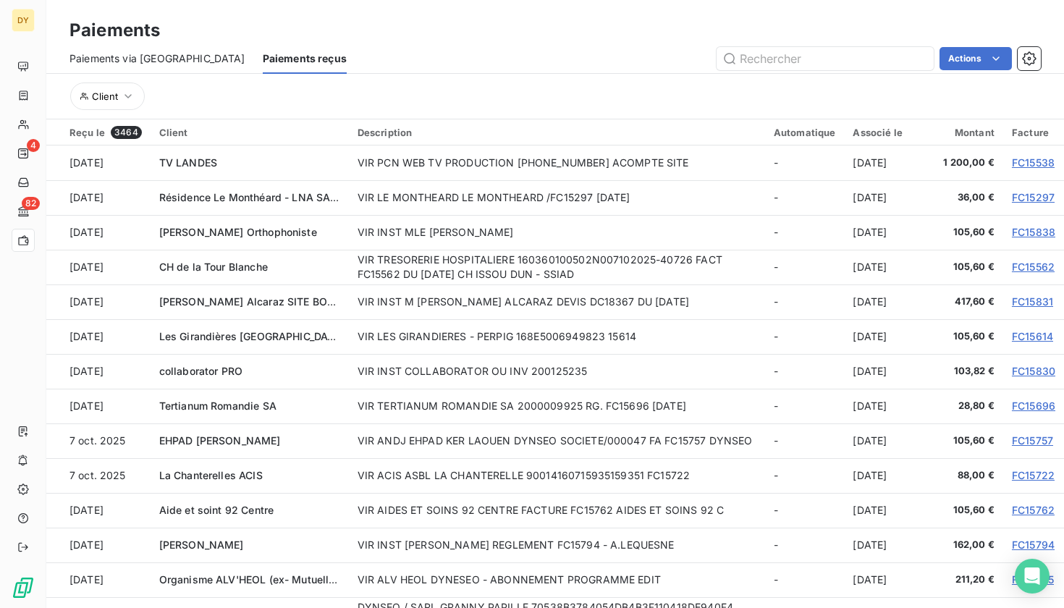
click at [87, 5] on div "Paiements Paiements via le Portail Paiements reçus Actions Client" at bounding box center [555, 59] width 1018 height 119
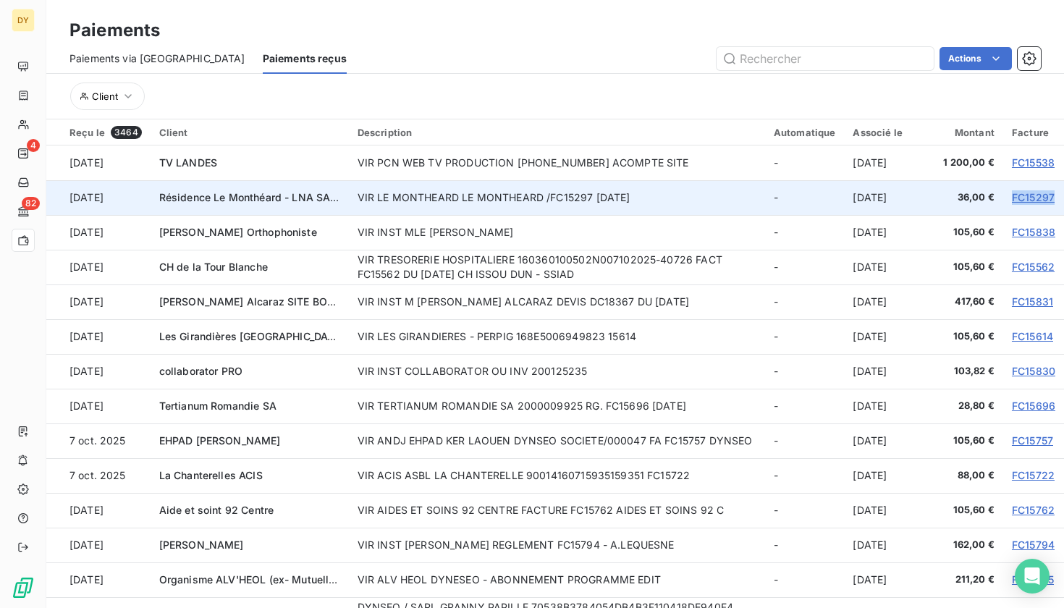
drag, startPoint x: 1000, startPoint y: 193, endPoint x: 1047, endPoint y: 194, distance: 47.8
click at [1047, 194] on td "FC15297" at bounding box center [1033, 197] width 61 height 35
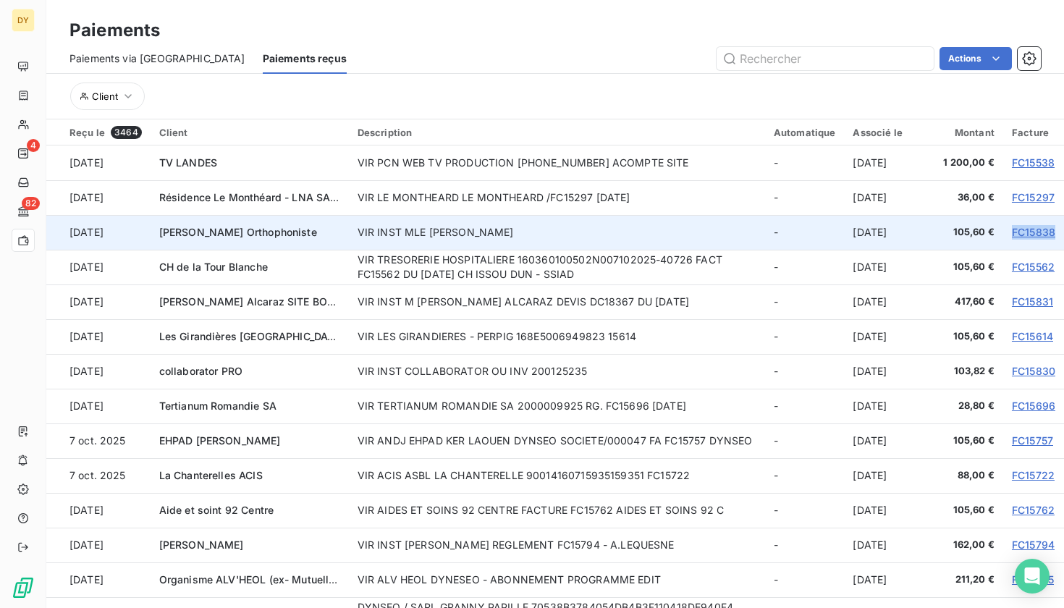
drag, startPoint x: 1001, startPoint y: 232, endPoint x: 1047, endPoint y: 233, distance: 46.3
click at [1047, 233] on td "FC15838" at bounding box center [1033, 232] width 61 height 35
copy link "FC15838"
